Goal: Information Seeking & Learning: Learn about a topic

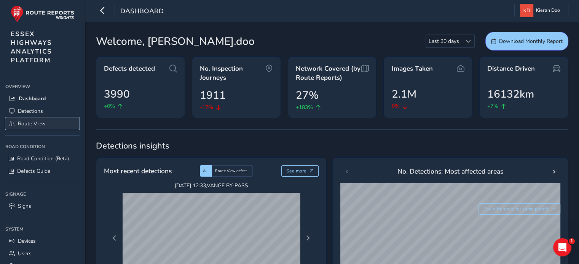
click at [15, 119] on link "Route View" at bounding box center [42, 124] width 74 height 13
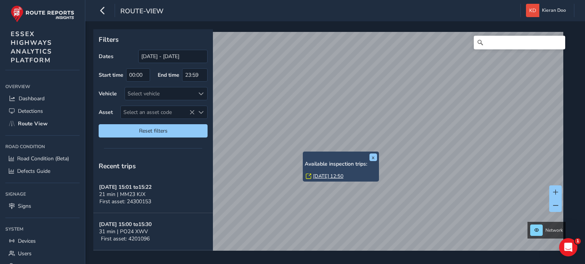
click at [327, 178] on link "Mon, 15 Sep, 12:50" at bounding box center [328, 176] width 30 height 7
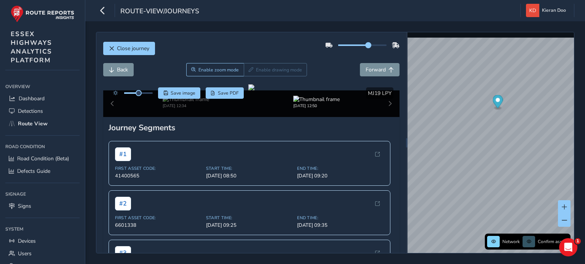
drag, startPoint x: 357, startPoint y: 47, endPoint x: 366, endPoint y: 47, distance: 8.8
click at [366, 47] on span at bounding box center [368, 45] width 6 height 6
click at [254, 91] on div at bounding box center [251, 87] width 6 height 6
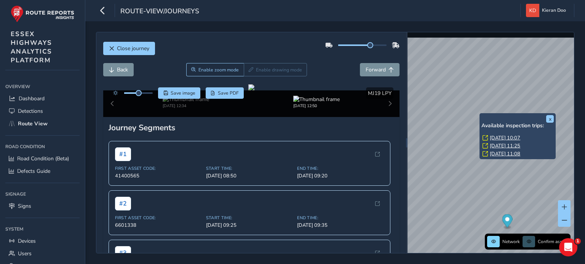
click at [505, 135] on link "Wed, 10 Sep, 10:07" at bounding box center [504, 138] width 30 height 7
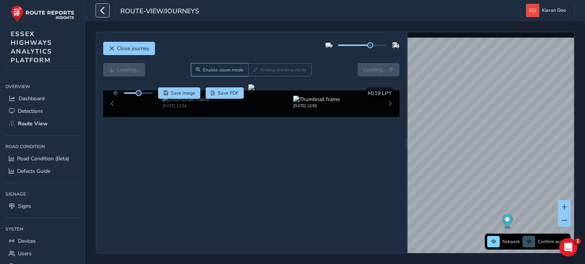
click at [100, 8] on icon "button" at bounding box center [103, 10] width 8 height 13
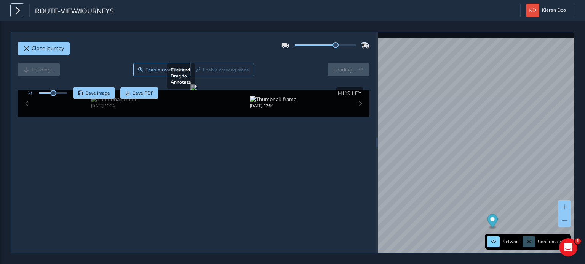
scroll to position [41, 0]
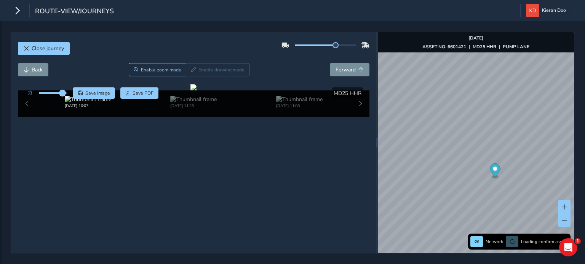
drag, startPoint x: 55, startPoint y: 52, endPoint x: 64, endPoint y: 52, distance: 9.1
click at [64, 90] on span at bounding box center [62, 93] width 6 height 6
click at [196, 91] on div at bounding box center [193, 87] width 6 height 6
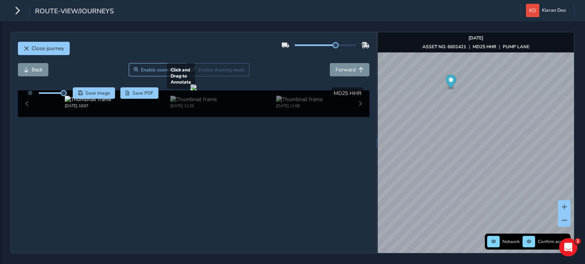
click at [196, 91] on div at bounding box center [193, 87] width 6 height 6
click at [41, 49] on span "Close journey" at bounding box center [48, 48] width 32 height 7
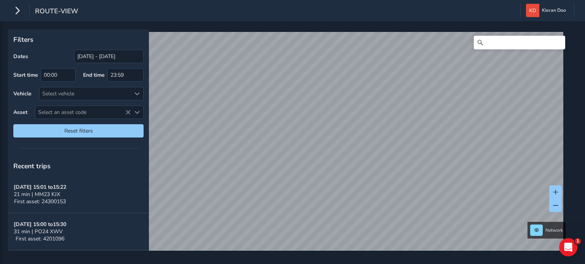
click at [329, 0] on html "route-view Kieran Doo Colour Scheme: Dark Dim Light Logout Filters Dates 23/08/…" at bounding box center [292, 132] width 585 height 264
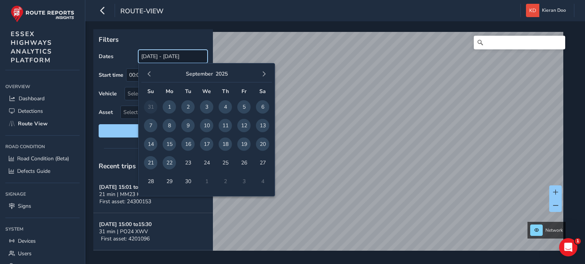
click at [153, 58] on input "[DATE] - [DATE]" at bounding box center [172, 56] width 69 height 13
click at [150, 73] on span "button" at bounding box center [149, 74] width 5 height 5
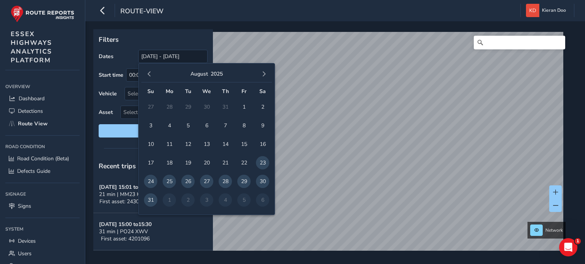
click at [150, 73] on span "button" at bounding box center [149, 74] width 5 height 5
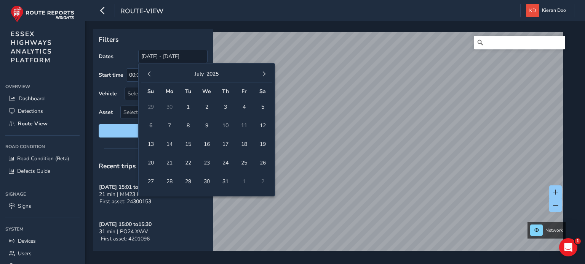
click at [150, 73] on span "button" at bounding box center [149, 74] width 5 height 5
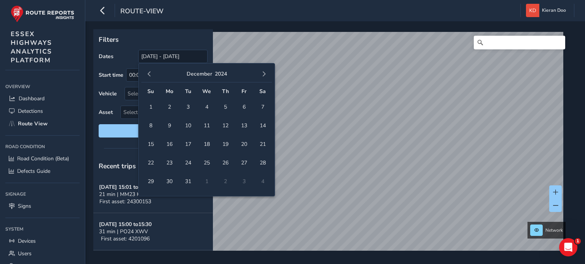
click at [150, 73] on span "button" at bounding box center [149, 74] width 5 height 5
click at [181, 106] on td "1" at bounding box center [187, 107] width 19 height 19
click at [187, 107] on span "1" at bounding box center [187, 106] width 13 height 13
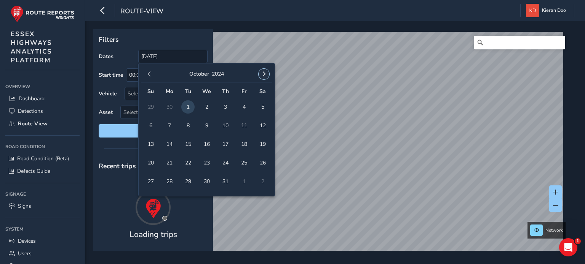
click at [264, 77] on button "button" at bounding box center [263, 74] width 11 height 11
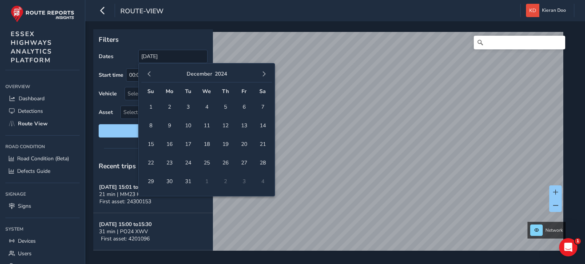
click at [264, 77] on button "button" at bounding box center [263, 74] width 11 height 11
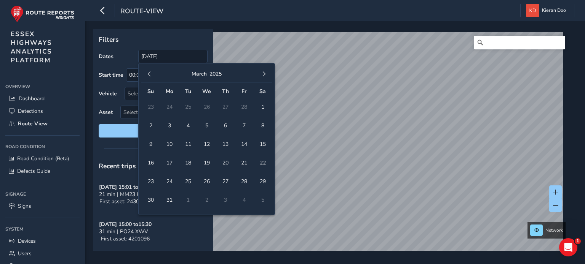
click at [264, 77] on button "button" at bounding box center [263, 74] width 11 height 11
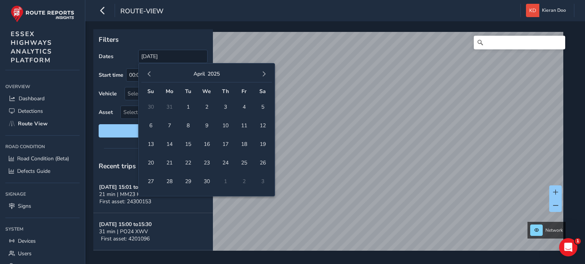
click at [264, 77] on button "button" at bounding box center [263, 74] width 11 height 11
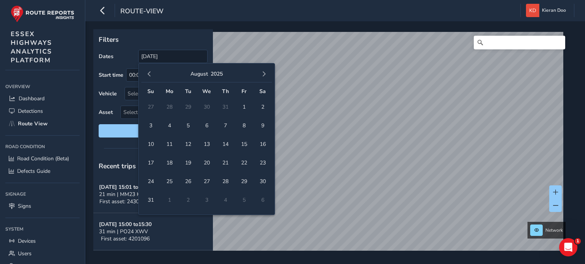
click at [264, 77] on button "button" at bounding box center [263, 74] width 11 height 11
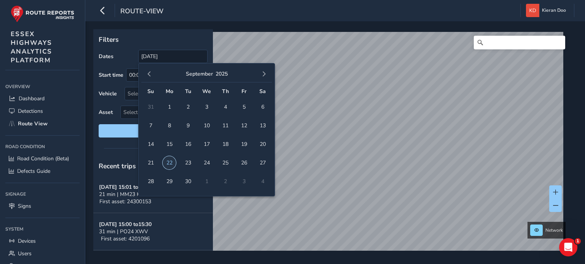
click at [167, 163] on span "22" at bounding box center [169, 162] width 13 height 13
type input "[DATE] - [DATE]"
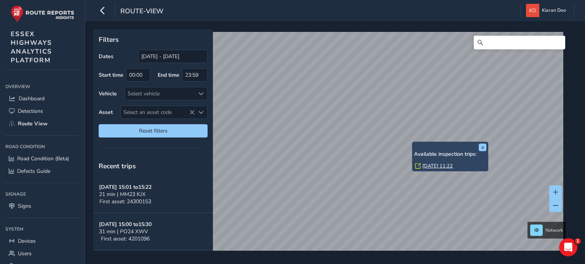
click at [428, 165] on link "[DATE] 11:22" at bounding box center [437, 166] width 30 height 7
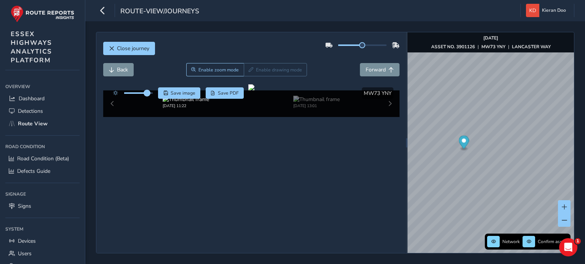
drag, startPoint x: 139, startPoint y: 92, endPoint x: 148, endPoint y: 94, distance: 9.4
click at [148, 94] on span at bounding box center [147, 93] width 6 height 6
click at [254, 91] on div at bounding box center [251, 87] width 6 height 6
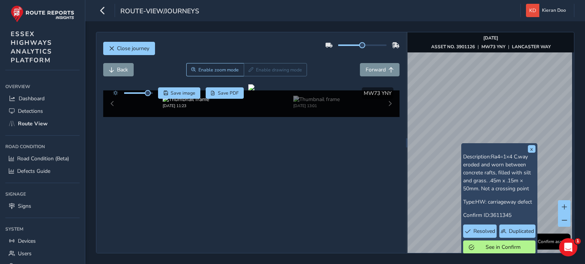
click at [281, 47] on div "Close journey" at bounding box center [251, 51] width 296 height 24
click at [269, 44] on div "Close journey" at bounding box center [251, 51] width 296 height 24
drag, startPoint x: 214, startPoint y: 190, endPoint x: 189, endPoint y: 96, distance: 97.7
click at [189, 96] on div "Click and Drag to Annotate [DATE] 11:23 [DATE] 13:01 Save image Save PDF Hide d…" at bounding box center [251, 100] width 296 height 33
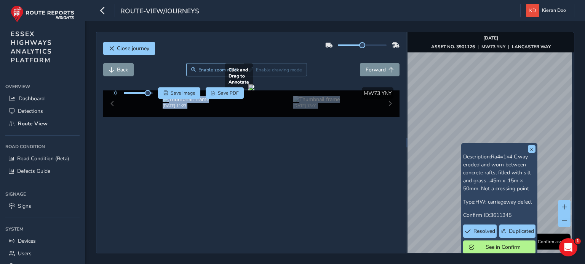
click at [254, 91] on div at bounding box center [251, 87] width 6 height 6
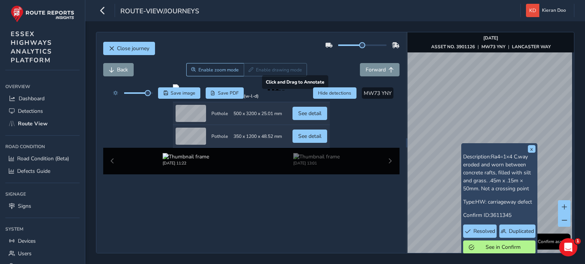
click at [250, 91] on div at bounding box center [251, 87] width 157 height 6
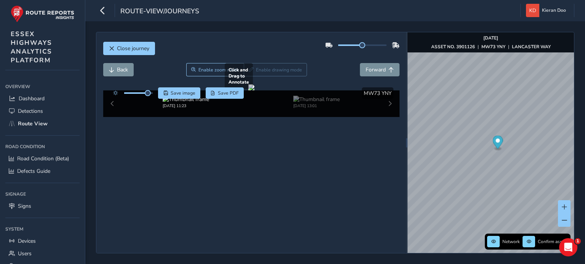
click at [254, 91] on div at bounding box center [251, 87] width 6 height 6
click at [248, 91] on div at bounding box center [251, 87] width 6 height 6
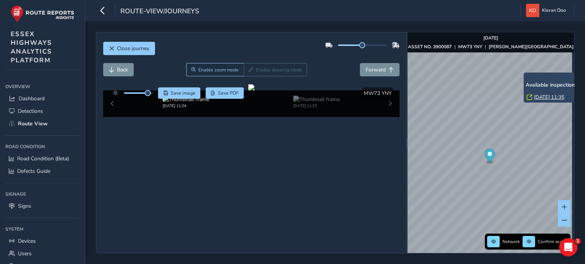
click at [536, 97] on link "[DATE] 11:35" at bounding box center [549, 97] width 30 height 7
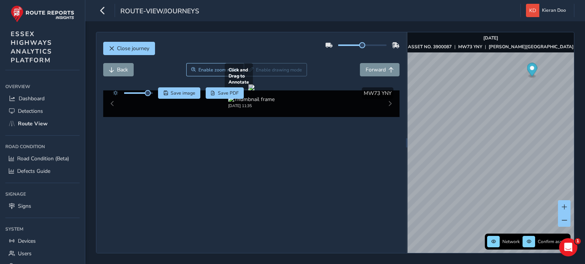
click at [248, 91] on div at bounding box center [251, 87] width 6 height 6
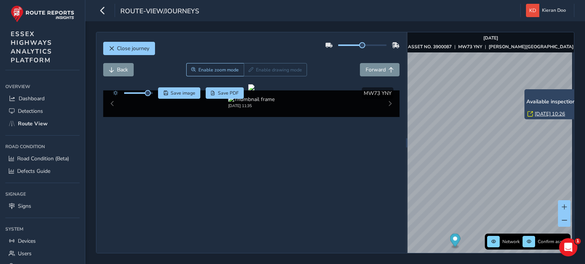
click at [540, 112] on link "[DATE] 10:26" at bounding box center [549, 114] width 30 height 7
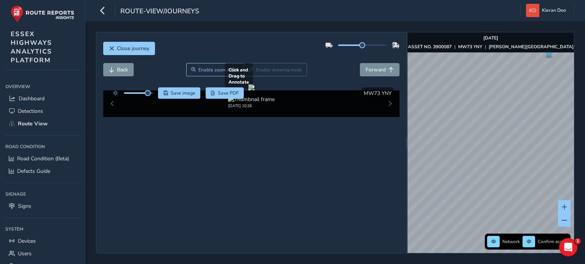
click at [248, 91] on div at bounding box center [251, 87] width 6 height 6
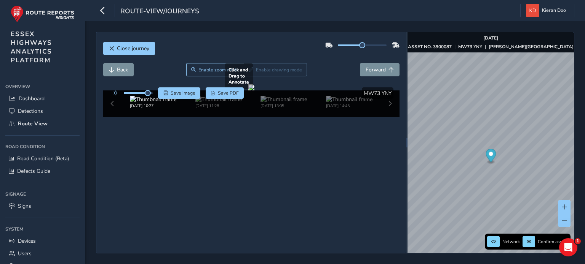
click at [254, 91] on div at bounding box center [251, 87] width 6 height 6
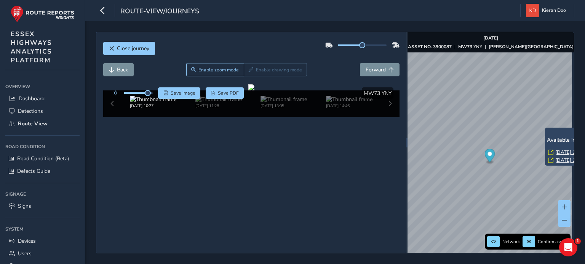
click at [556, 150] on link "[DATE] 10:36" at bounding box center [570, 152] width 30 height 7
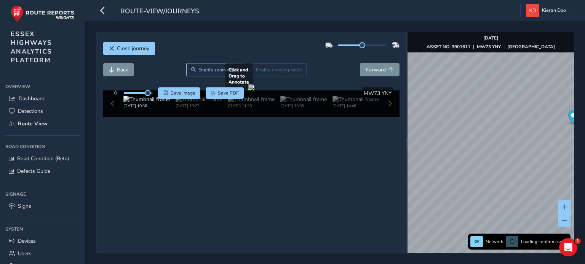
click at [254, 91] on div at bounding box center [251, 87] width 6 height 6
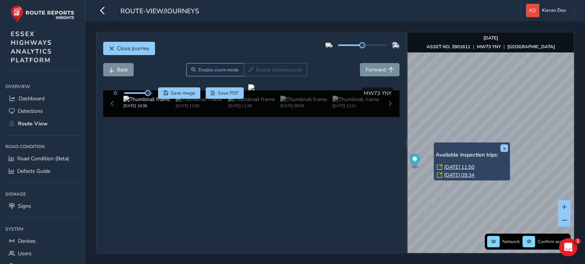
click at [459, 165] on link "[DATE] 11:50" at bounding box center [459, 167] width 30 height 7
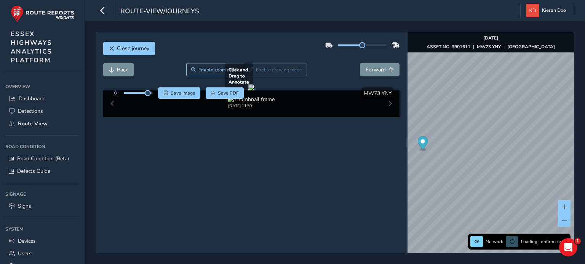
click at [254, 91] on div at bounding box center [251, 87] width 6 height 6
